Goal: Browse casually: Explore the website without a specific task or goal

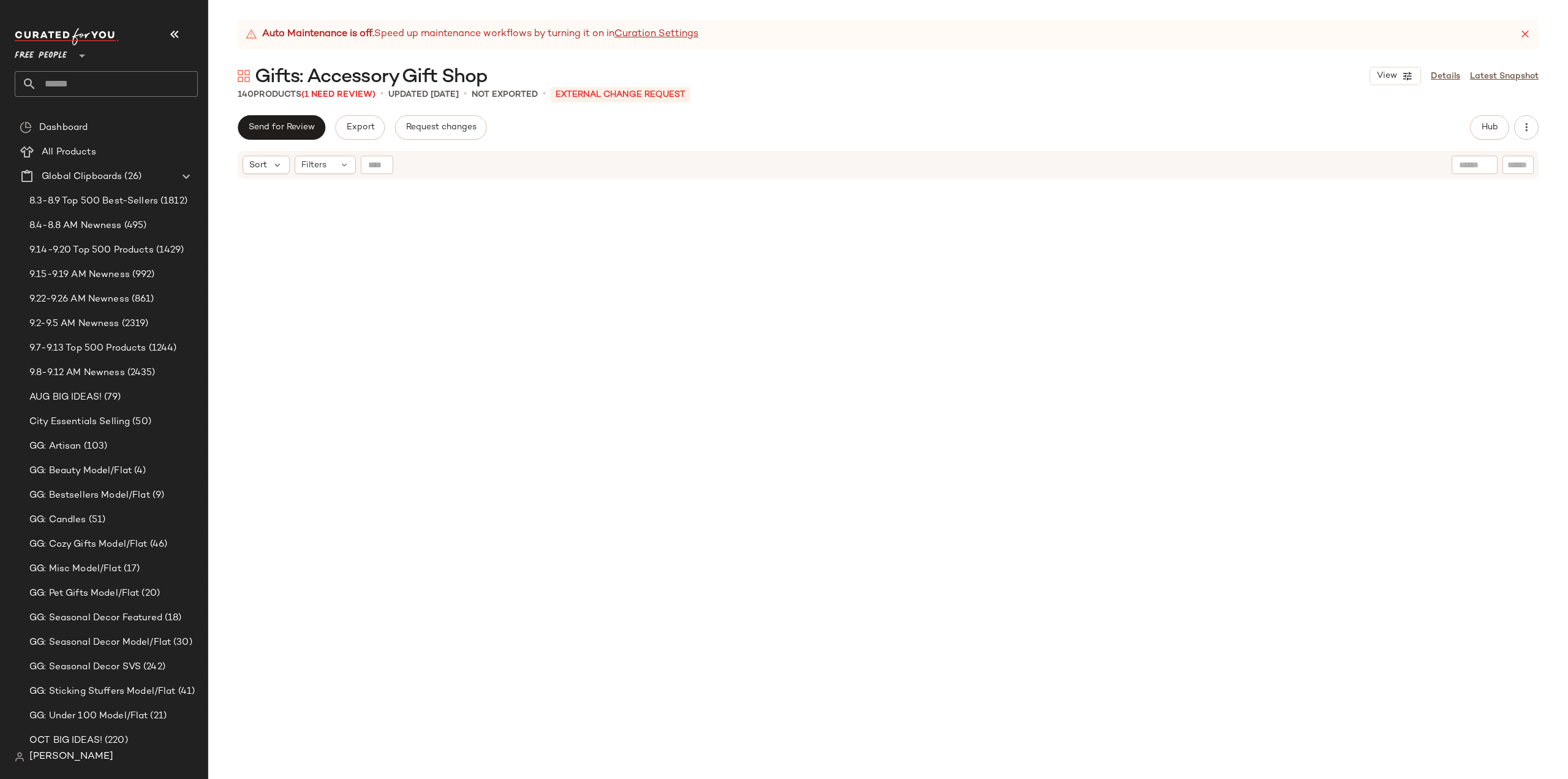
scroll to position [6874, 0]
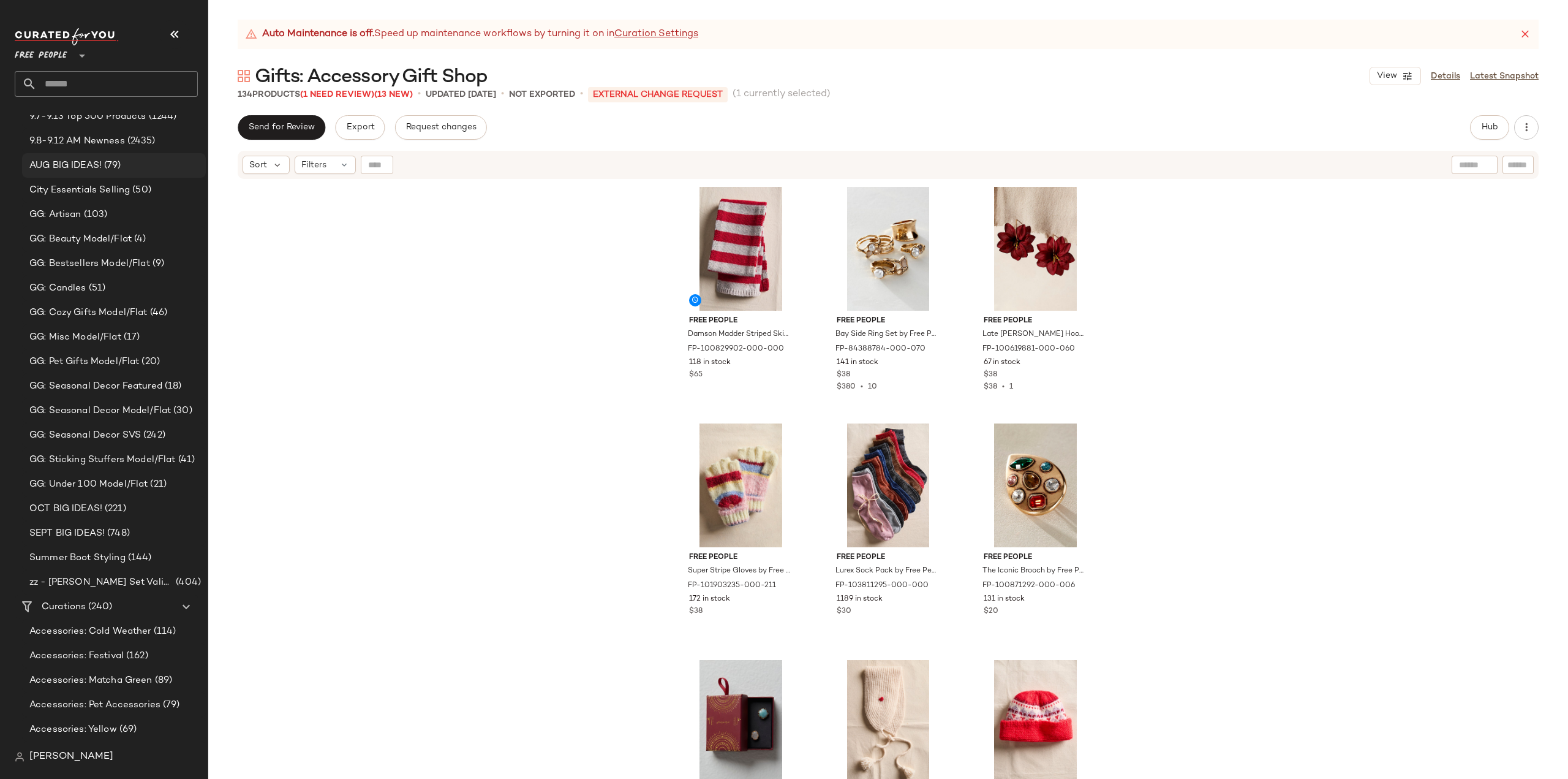
scroll to position [368, 0]
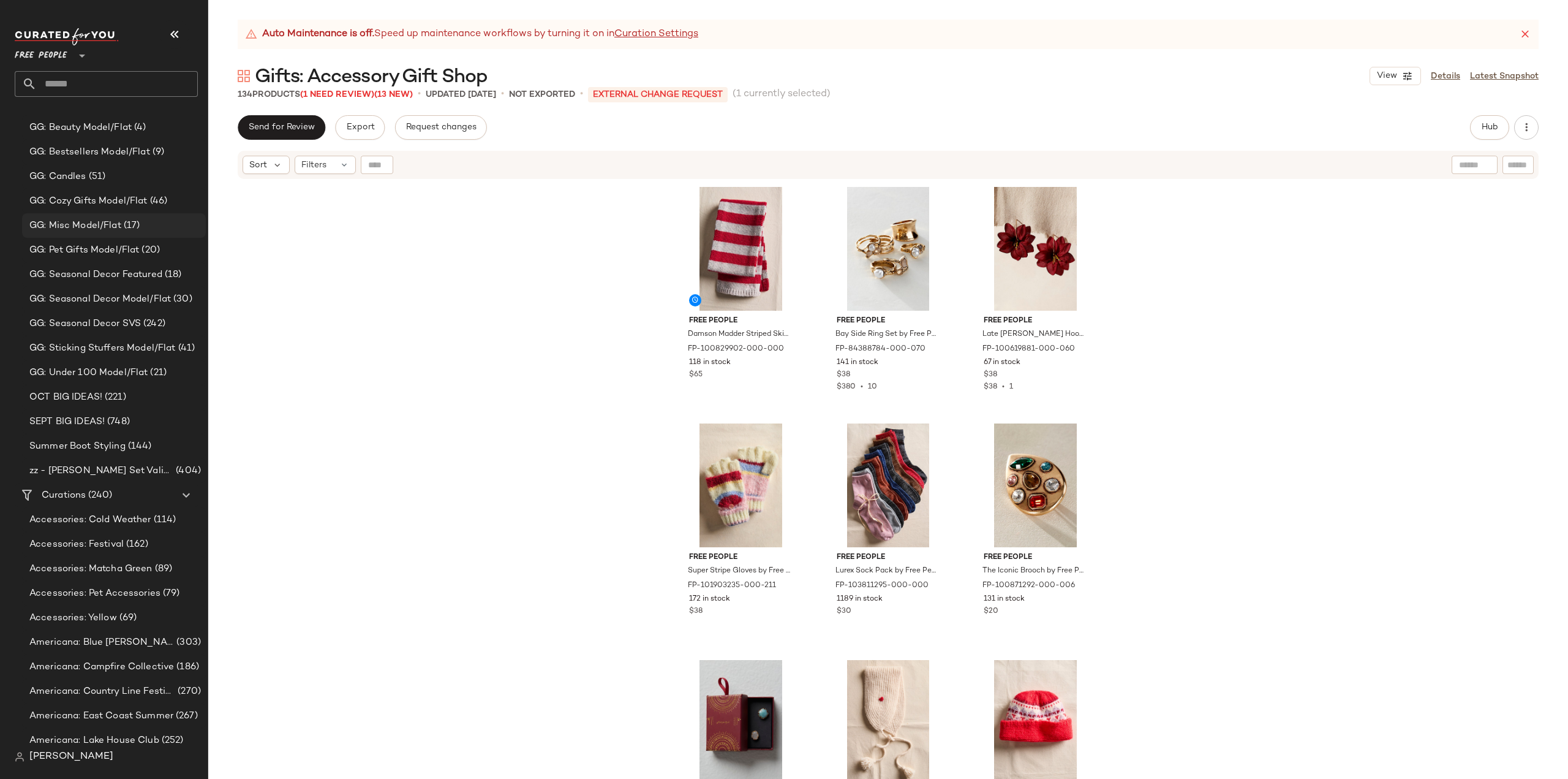
click at [65, 231] on span "GG: Misc Model/Flat" at bounding box center [75, 226] width 92 height 14
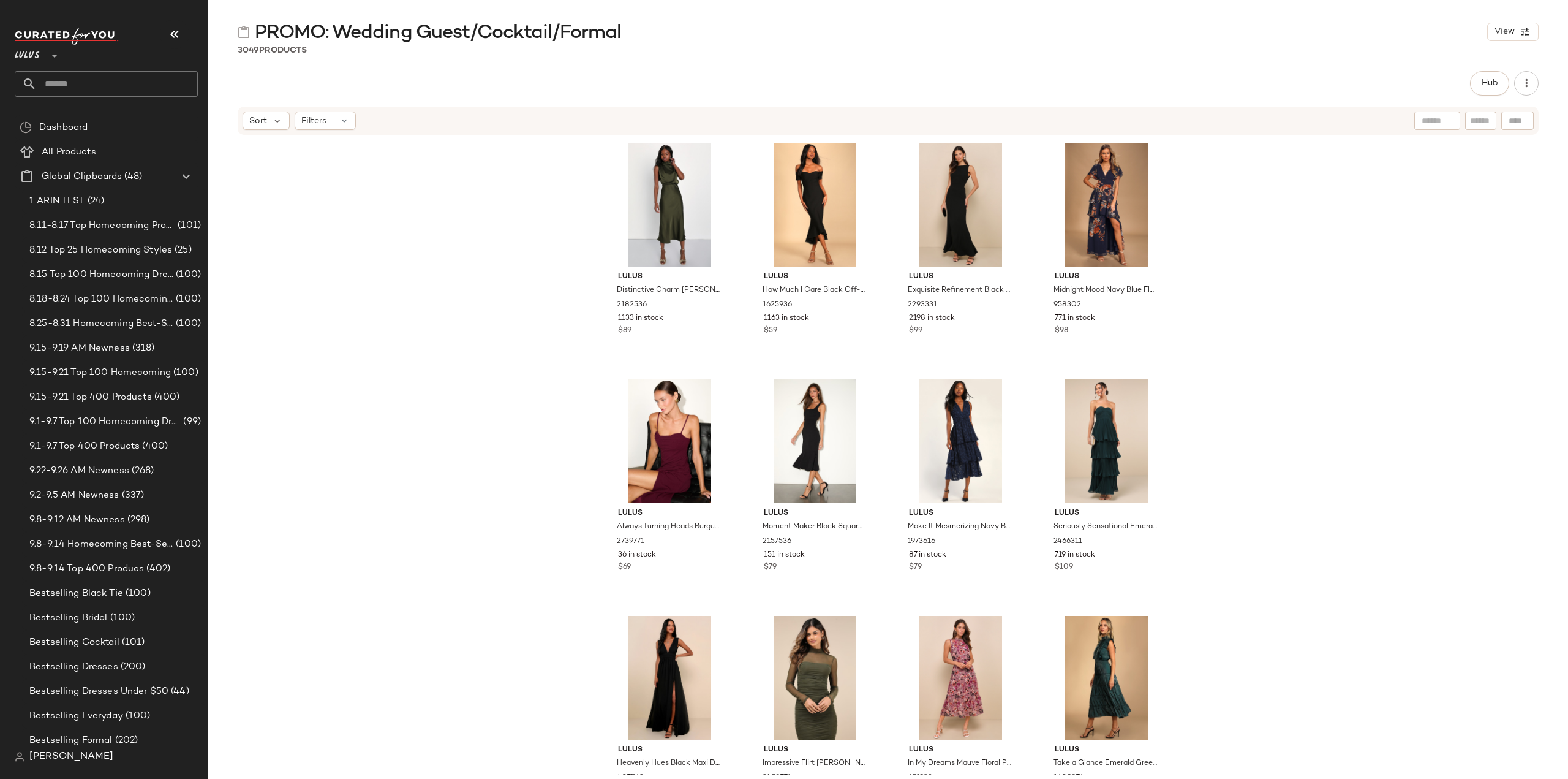
scroll to position [736, 0]
